Goal: Connect with others: Connect with others

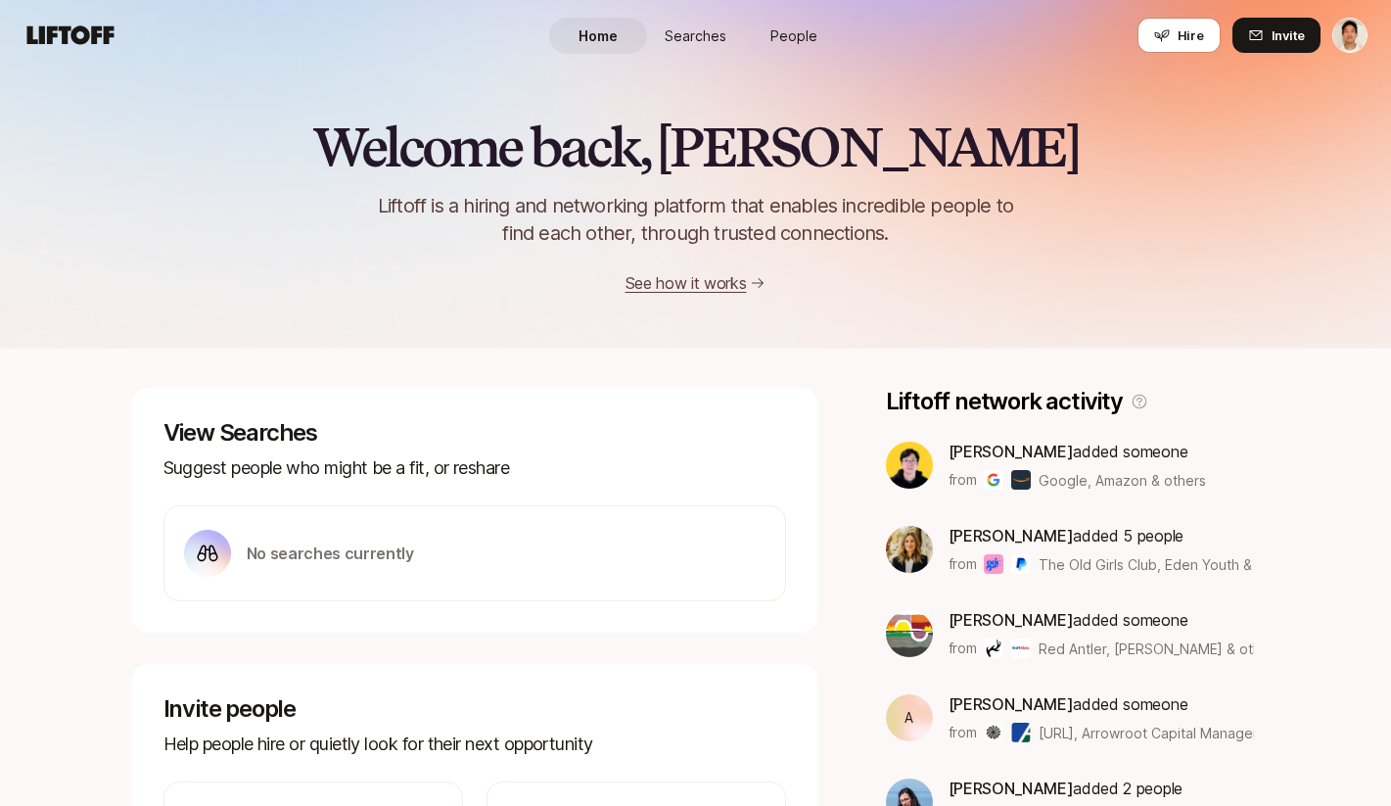
click at [788, 24] on link "People" at bounding box center [794, 36] width 98 height 36
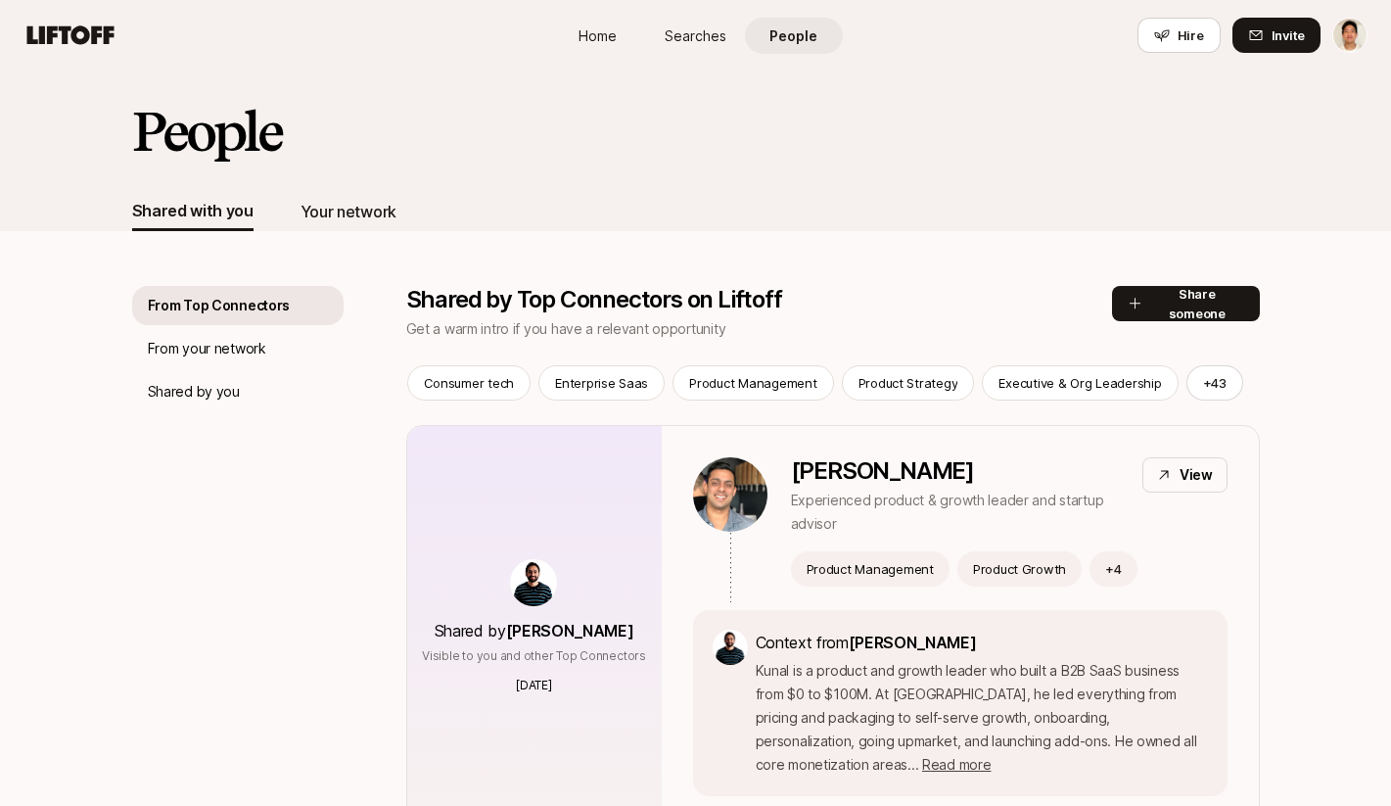
click at [355, 210] on div "Your network" at bounding box center [349, 211] width 96 height 25
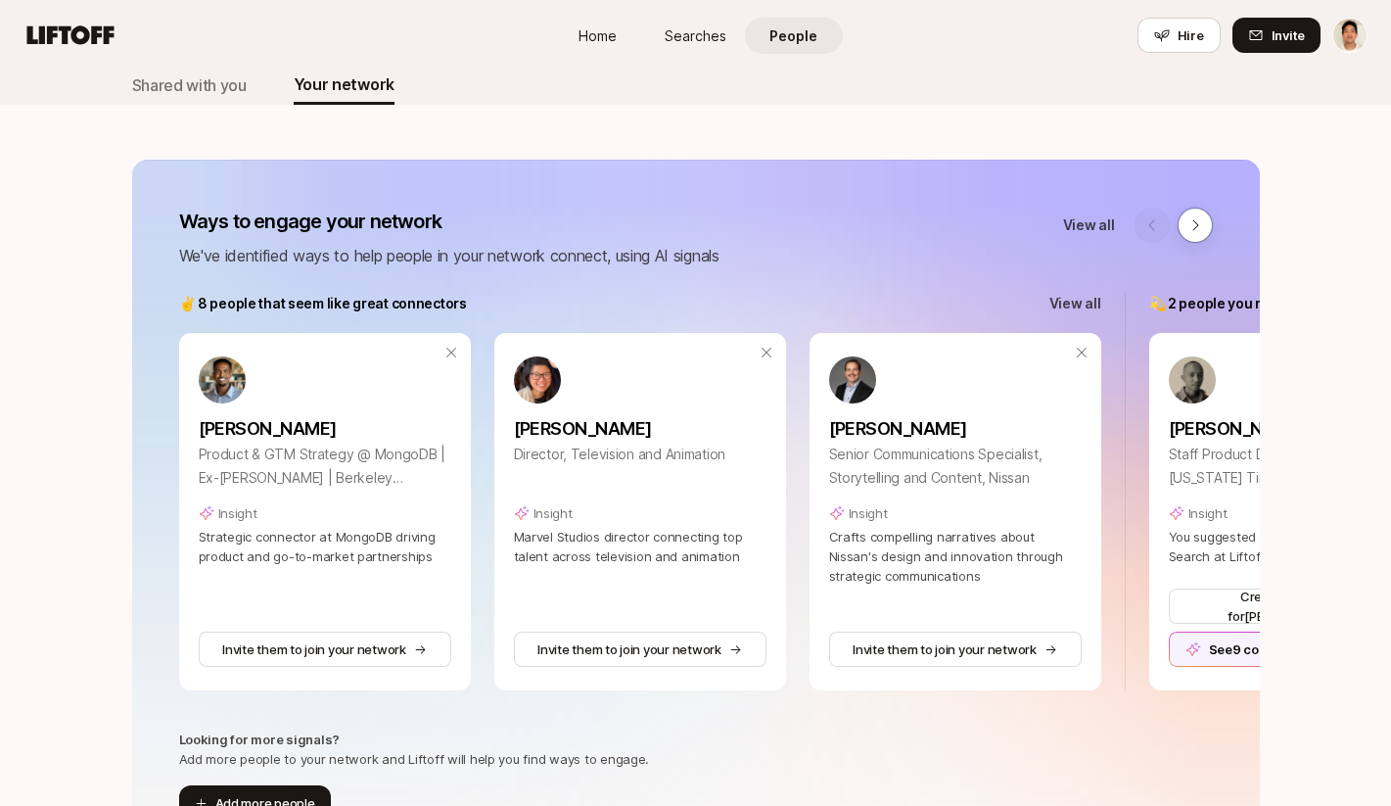
click at [1095, 291] on div "Ways to engage your network We've identified ways to help people in your networ…" at bounding box center [696, 514] width 1128 height 709
click at [1081, 299] on p "View all" at bounding box center [1076, 304] width 52 height 24
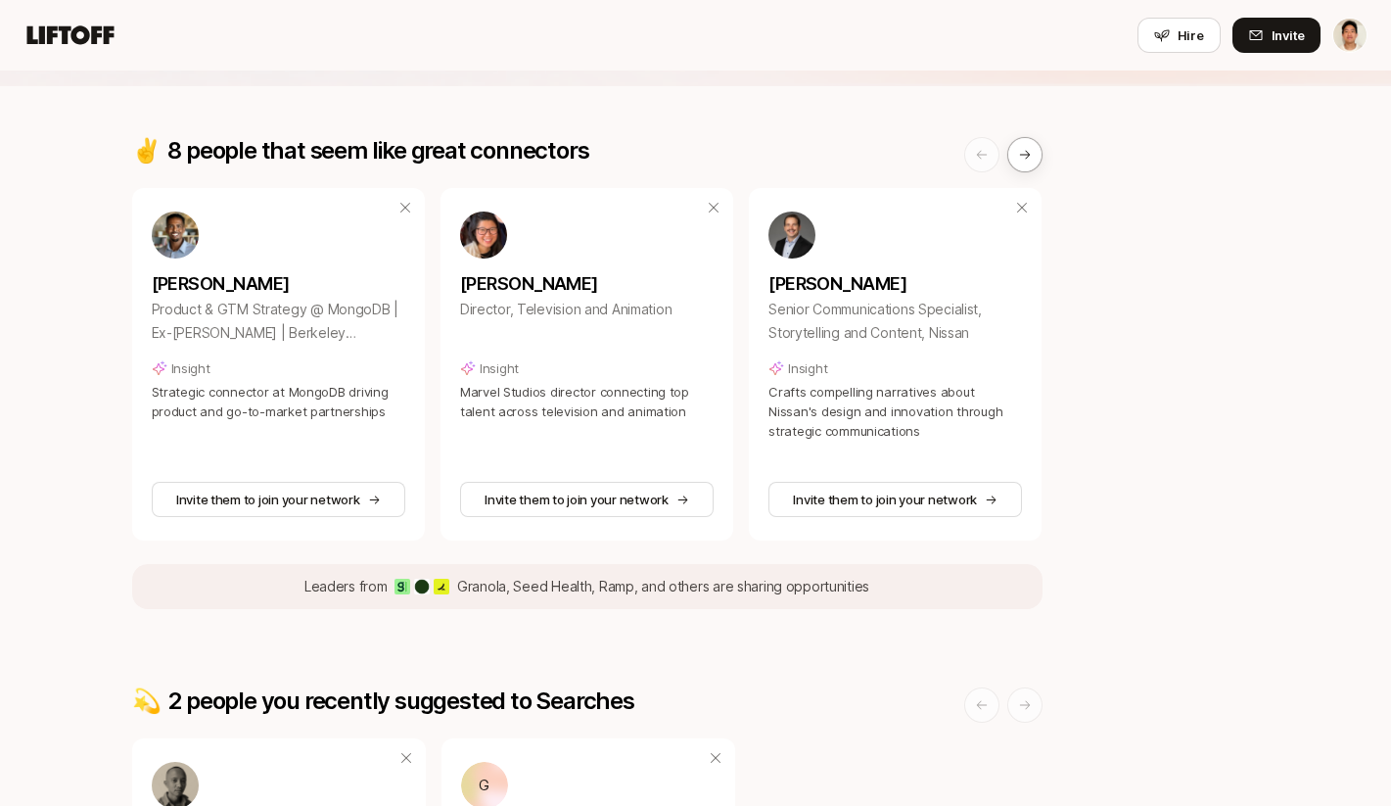
scroll to position [209, 0]
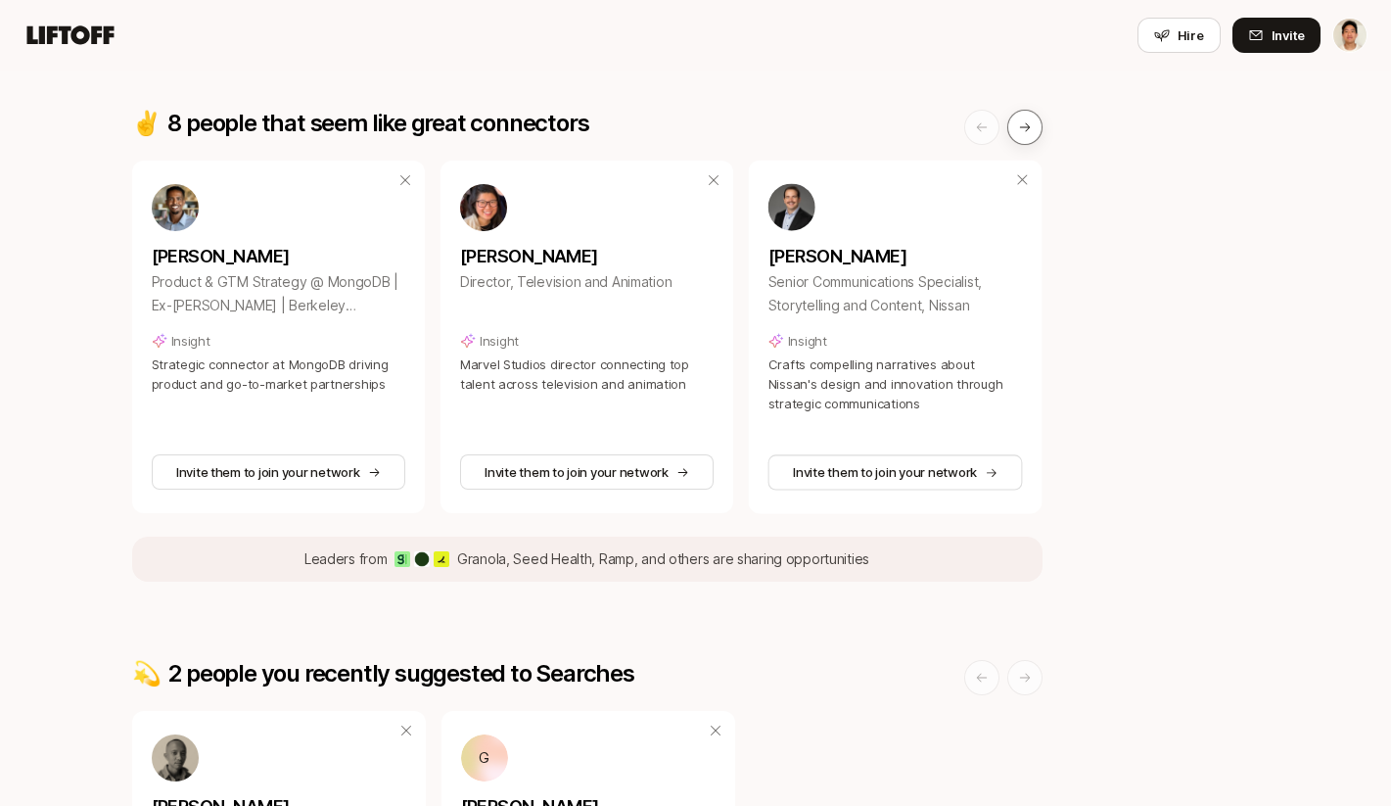
click at [1037, 134] on button at bounding box center [1025, 127] width 35 height 35
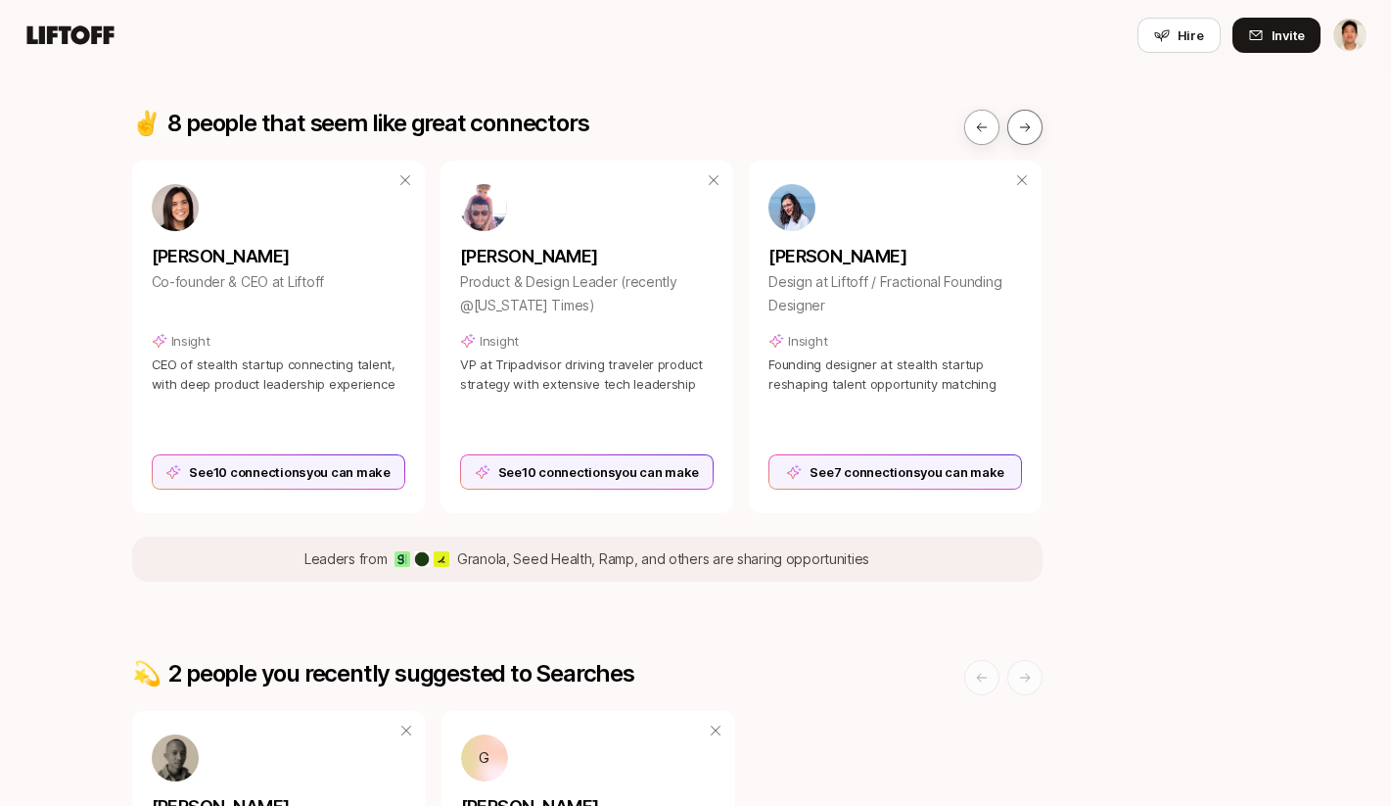
click at [1023, 132] on icon at bounding box center [1025, 127] width 14 height 14
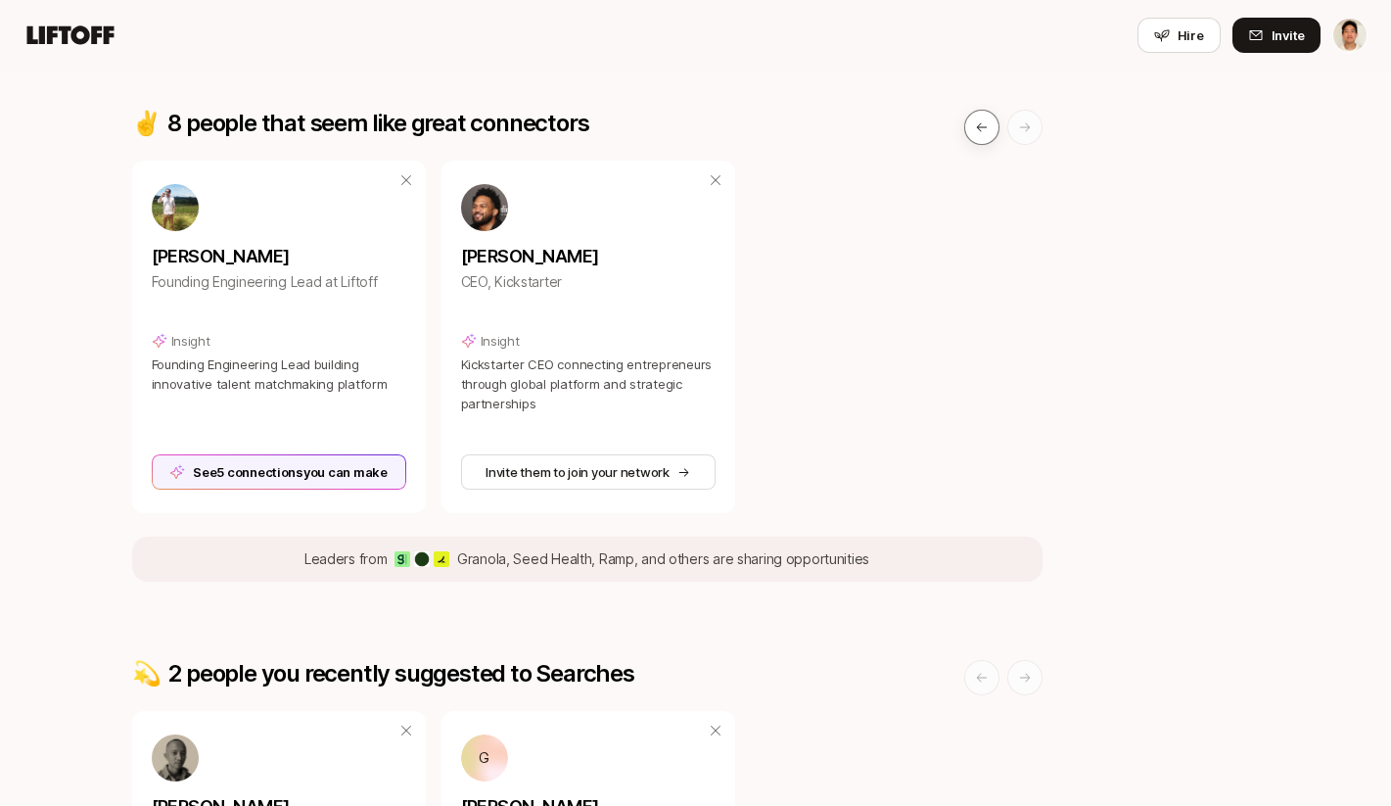
click at [979, 125] on icon at bounding box center [982, 127] width 14 height 14
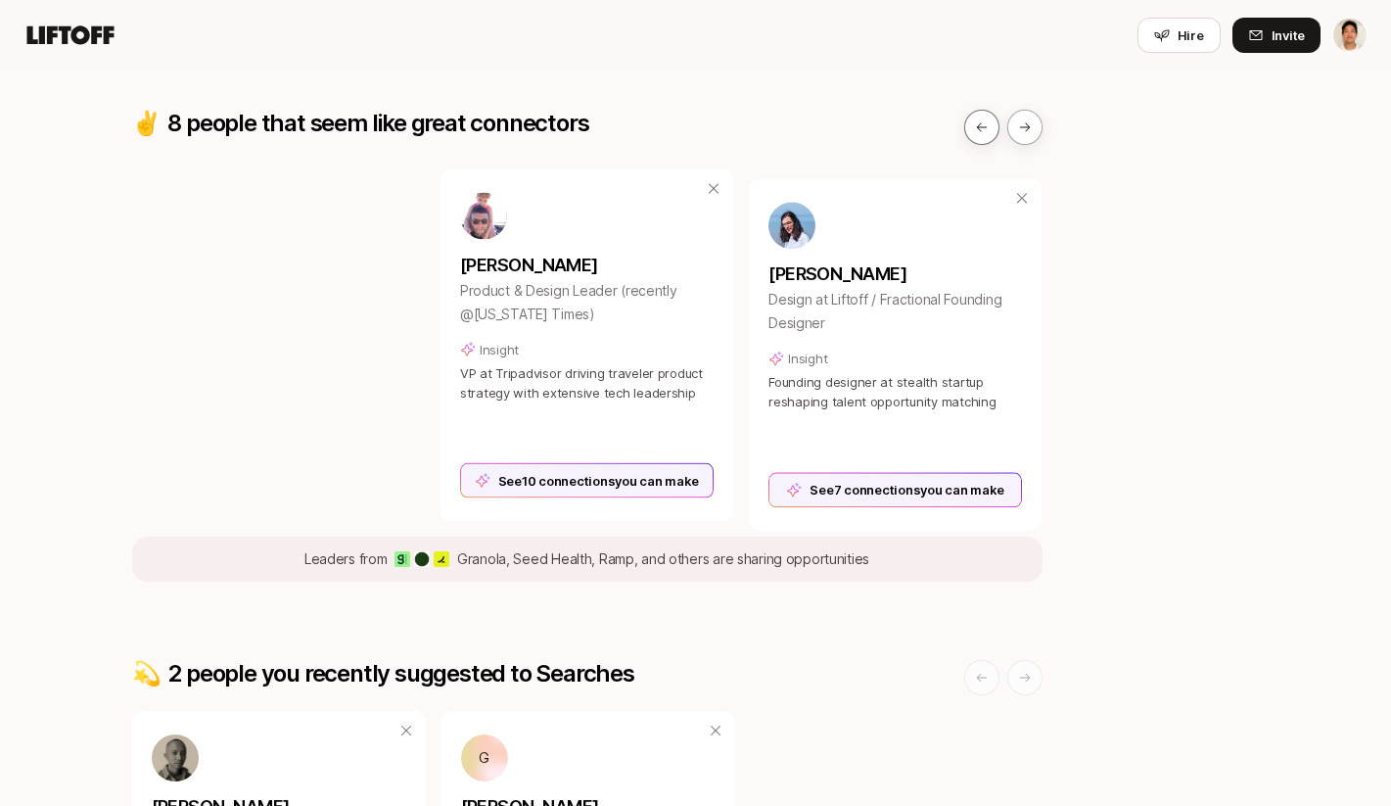
click at [979, 125] on icon at bounding box center [982, 127] width 14 height 14
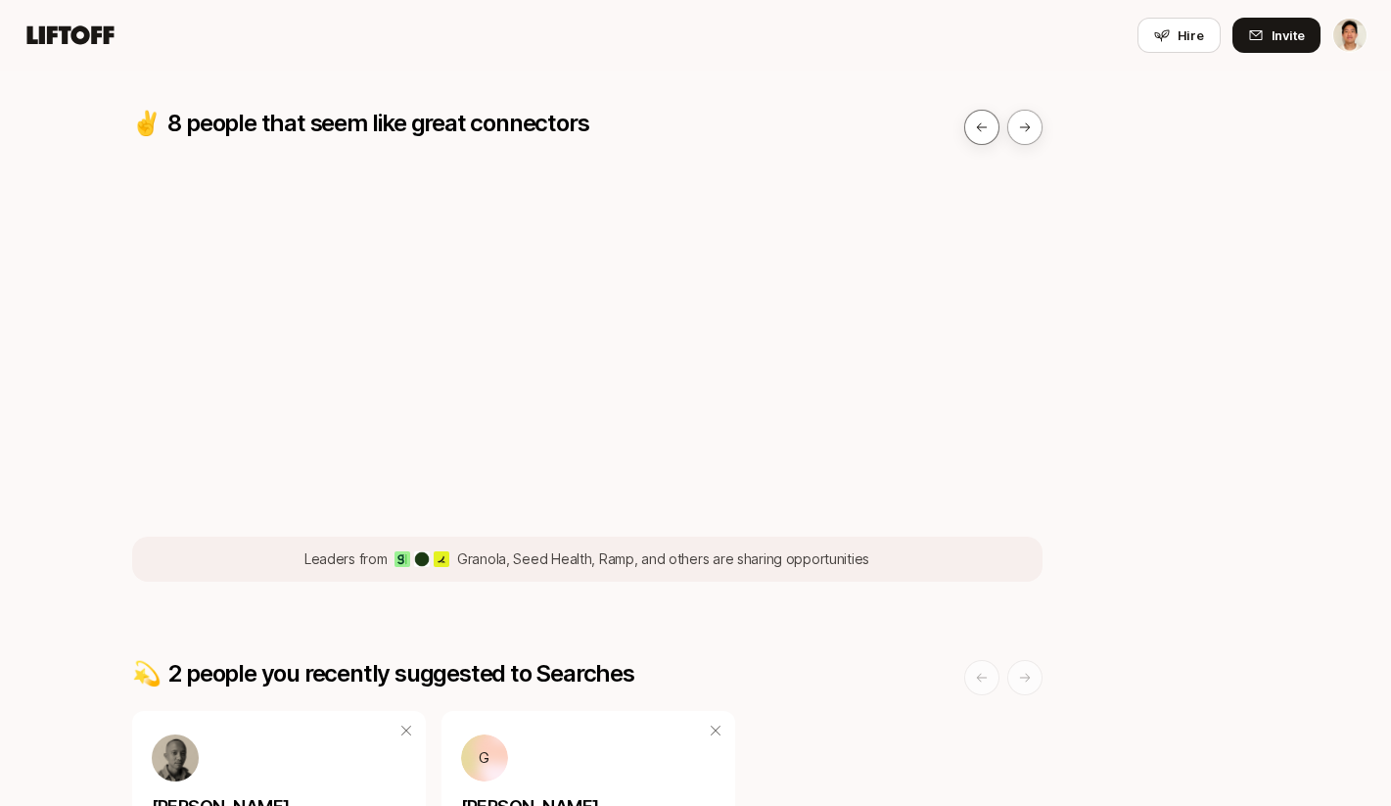
click at [979, 125] on icon at bounding box center [982, 127] width 14 height 14
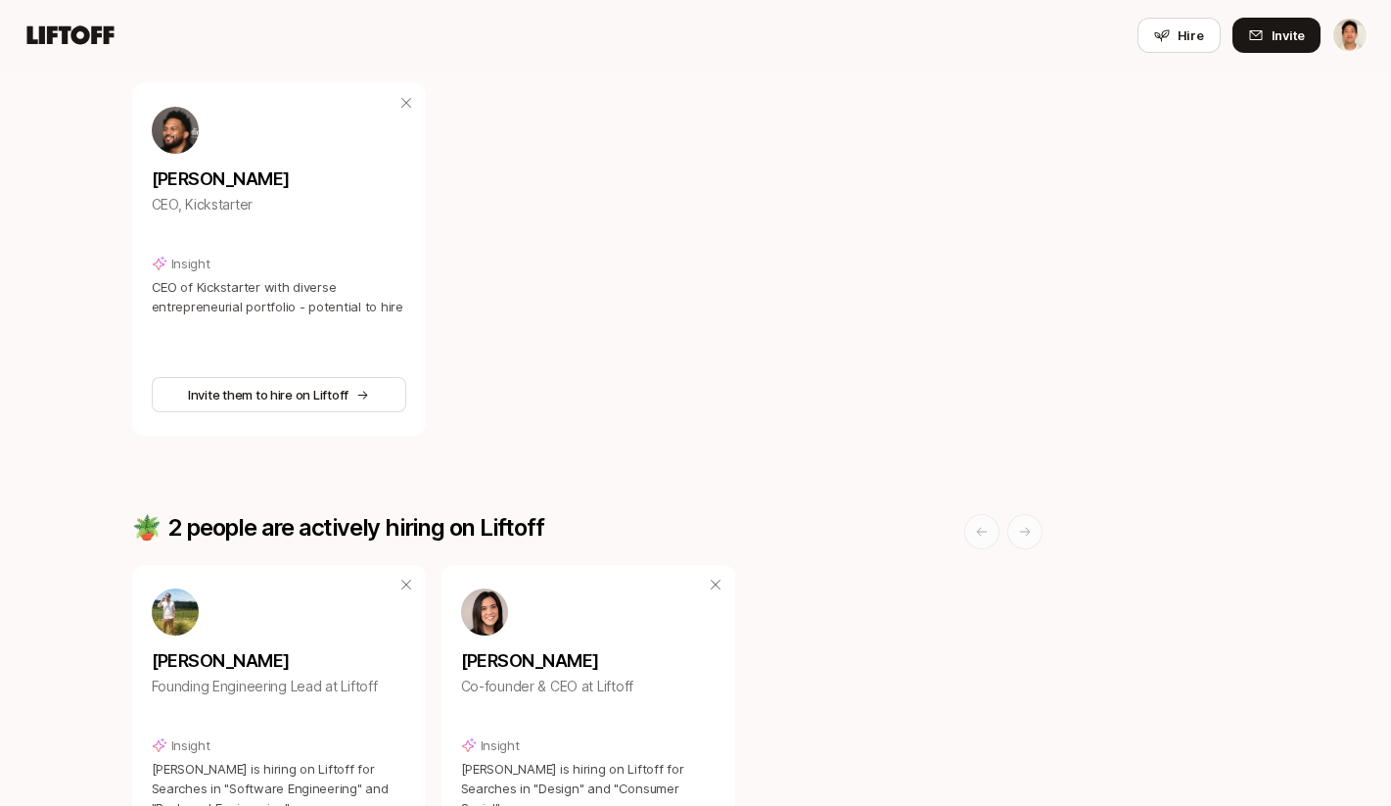
scroll to position [1448, 0]
